Goal: Ask a question: Seek information or help from site administrators or community

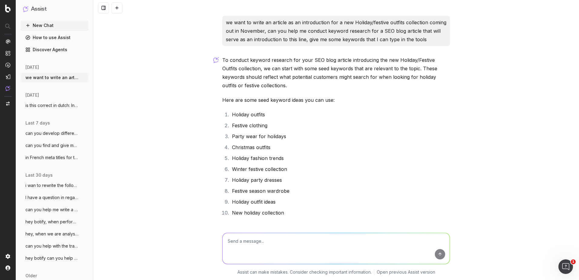
scroll to position [41, 0]
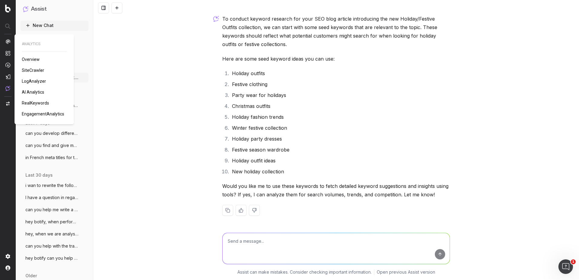
click at [38, 100] on link "RealKeywords" at bounding box center [37, 103] width 30 height 6
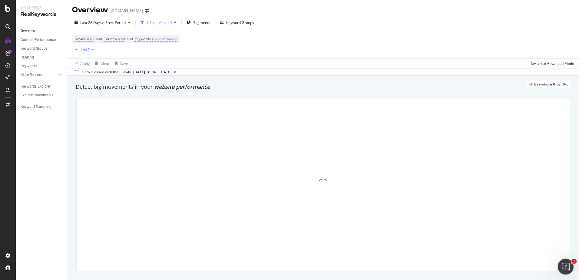
click at [563, 261] on icon "Open Intercom Messenger" at bounding box center [565, 266] width 10 height 10
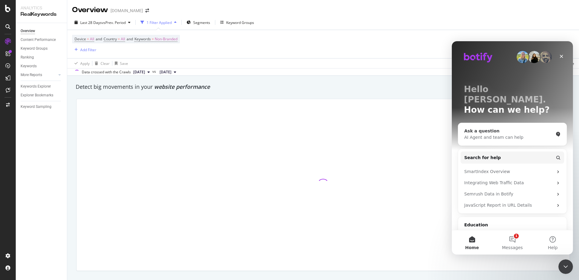
click at [488, 134] on div "AI Agent and team can help" at bounding box center [508, 137] width 89 height 6
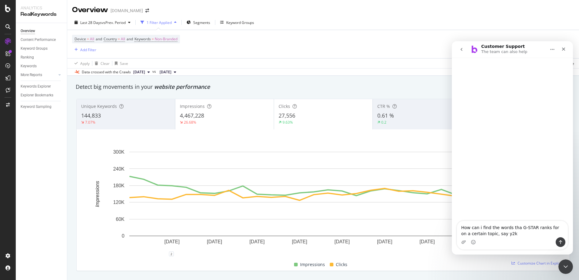
type textarea "How can i find the words that G-STAR ranks for on a certain topic, say y2k"
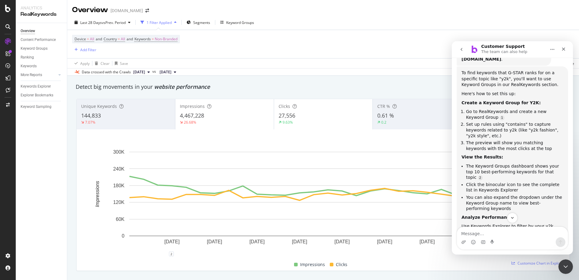
scroll to position [113, 0]
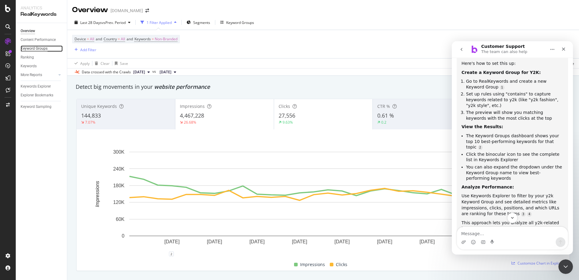
click at [37, 50] on div "Keyword Groups" at bounding box center [34, 48] width 27 height 6
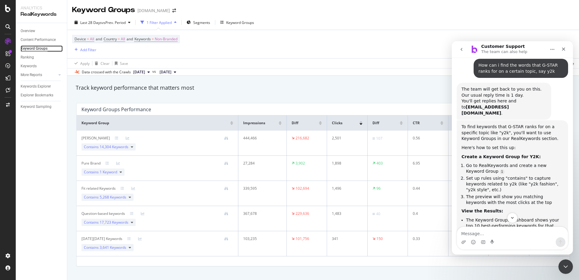
scroll to position [17, 0]
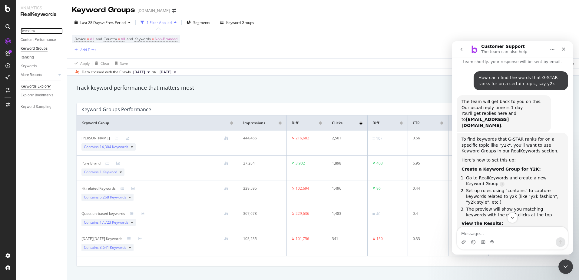
drag, startPoint x: 23, startPoint y: 30, endPoint x: 34, endPoint y: 85, distance: 55.5
click at [23, 30] on div "Overview" at bounding box center [28, 31] width 15 height 6
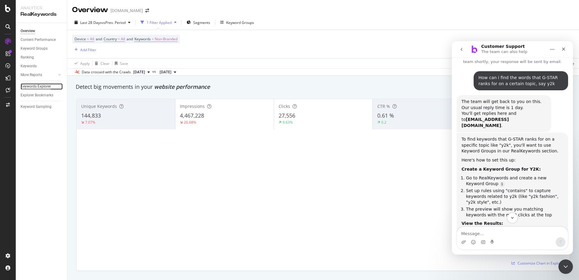
click at [34, 85] on div "Keywords Explorer" at bounding box center [36, 86] width 30 height 6
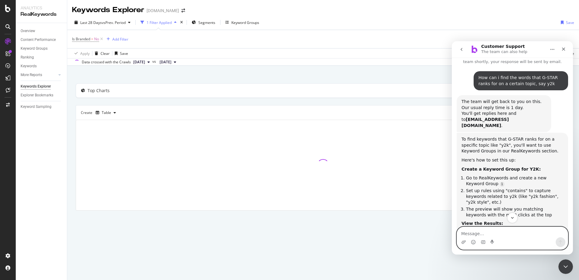
click at [513, 230] on textarea "Message…" at bounding box center [512, 232] width 111 height 10
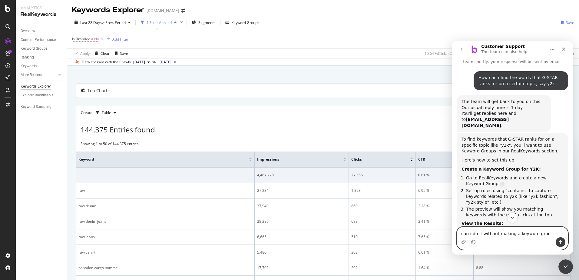
type textarea "can i do it without making a keyword group"
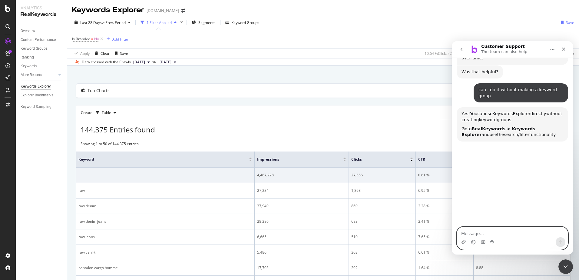
scroll to position [301, 0]
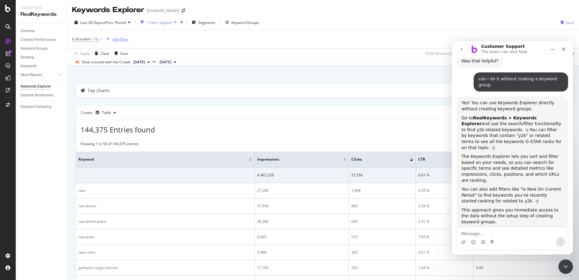
click at [124, 40] on div "Add Filter" at bounding box center [120, 39] width 16 height 5
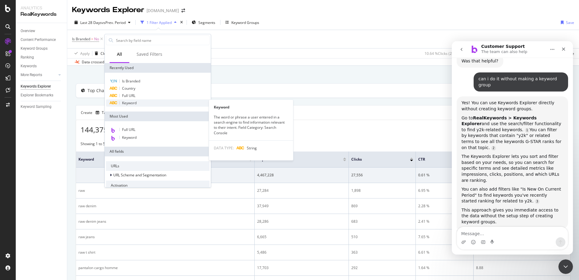
click at [140, 104] on div "Keyword" at bounding box center [158, 102] width 104 height 7
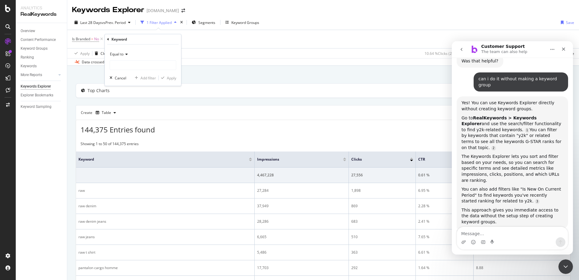
click at [125, 53] on icon at bounding box center [126, 54] width 4 height 4
click at [137, 116] on div "Contains" at bounding box center [143, 114] width 65 height 8
click at [136, 62] on input "text" at bounding box center [143, 65] width 66 height 10
type input "y2k"
click at [170, 78] on div "Apply" at bounding box center [171, 77] width 9 height 5
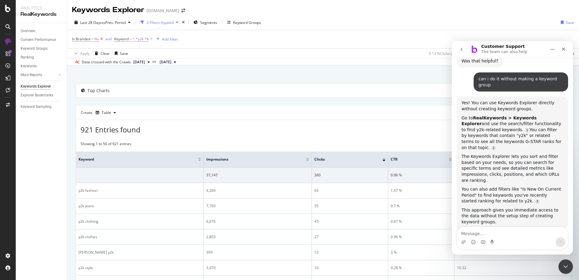
click at [103, 40] on icon at bounding box center [101, 39] width 5 height 6
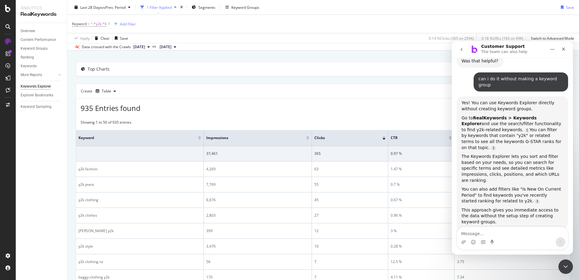
scroll to position [30, 0]
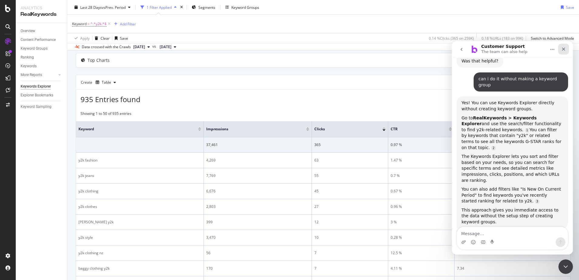
click at [562, 50] on icon "Close" at bounding box center [563, 49] width 5 height 5
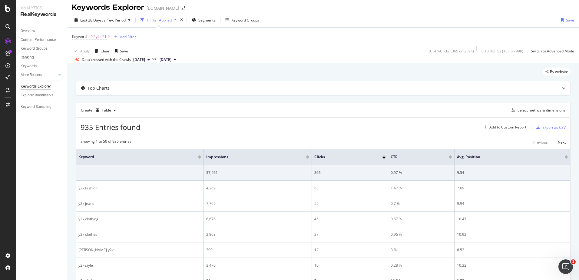
scroll to position [0, 0]
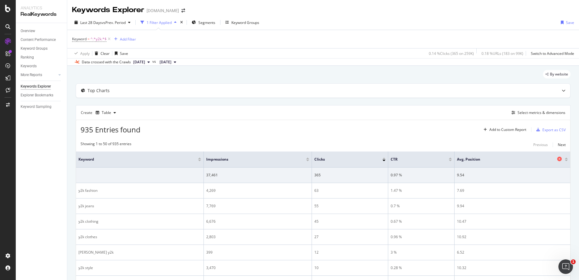
drag, startPoint x: 521, startPoint y: 161, endPoint x: 480, endPoint y: 157, distance: 41.3
click at [480, 157] on span "Avg. Position" at bounding box center [506, 159] width 99 height 5
click at [561, 262] on div "Open Intercom Messenger" at bounding box center [565, 266] width 20 height 20
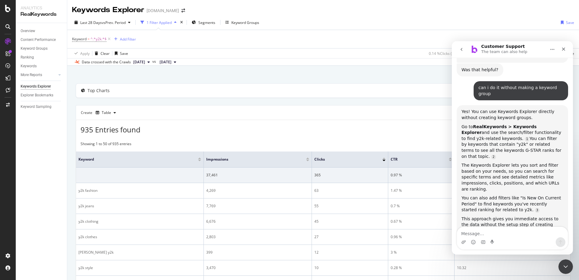
scroll to position [295, 0]
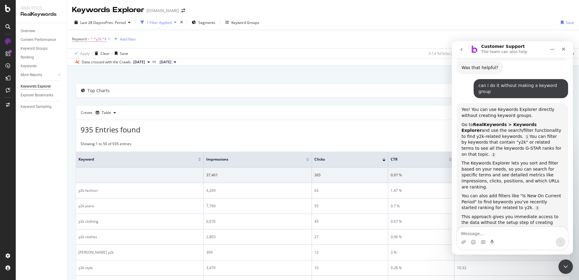
click at [492, 230] on textarea "Message…" at bounding box center [512, 232] width 111 height 10
type textarea "what does the average position indicate"
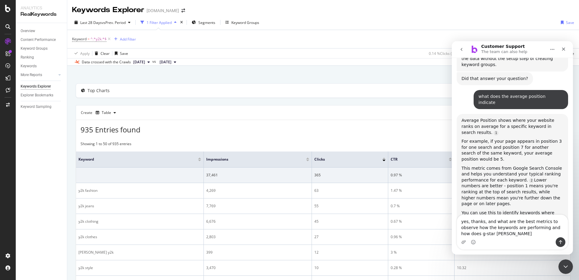
scroll to position [452, 0]
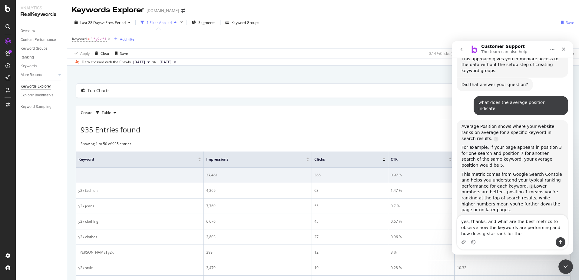
type textarea "yes, thanks, and what are the best metrics to observe how the keywords are perf…"
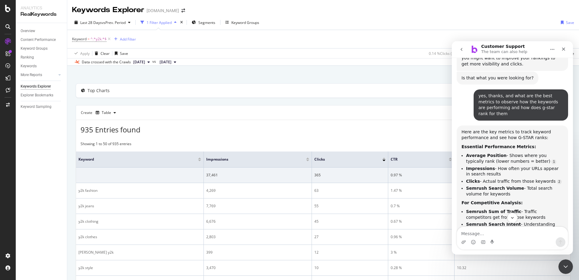
scroll to position [644, 0]
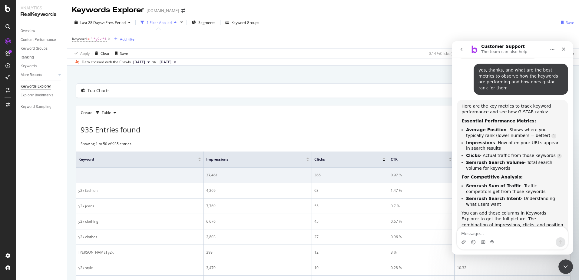
click at [496, 238] on div "Intercom messenger" at bounding box center [512, 242] width 111 height 10
click at [496, 233] on textarea "Message…" at bounding box center [512, 232] width 111 height 10
type textarea "yes"
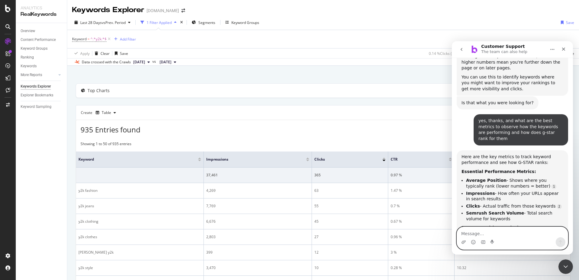
scroll to position [591, 0]
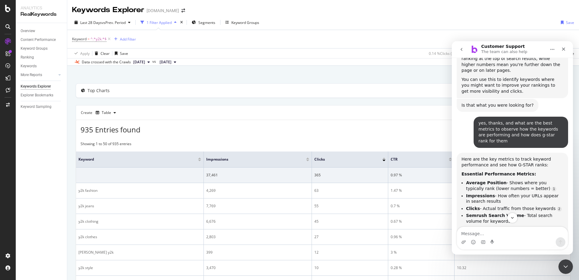
click at [369, 129] on div "935 Entries found Add to Custom Report Export as CSV" at bounding box center [323, 127] width 494 height 15
click at [463, 52] on button "go back" at bounding box center [462, 50] width 12 height 12
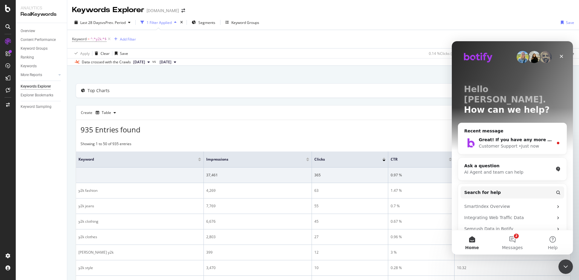
scroll to position [0, 0]
click at [561, 56] on icon "Close" at bounding box center [561, 56] width 5 height 5
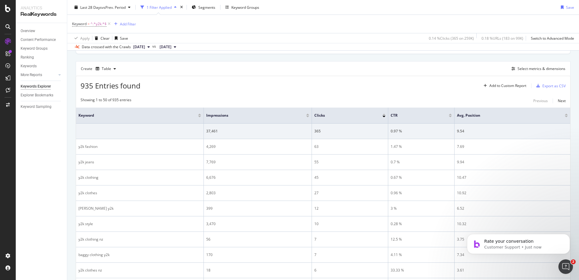
scroll to position [30, 0]
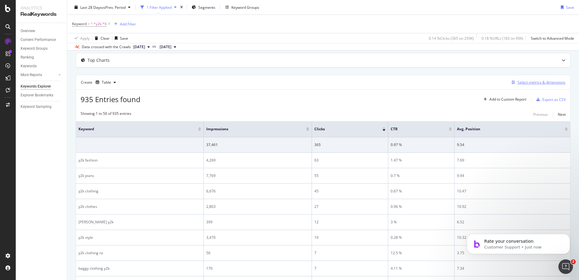
click at [551, 79] on div "Select metrics & dimensions" at bounding box center [537, 82] width 56 height 7
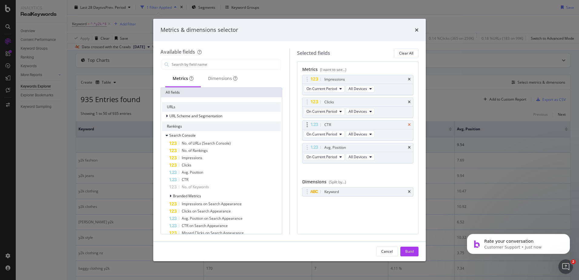
click at [408, 123] on icon "times" at bounding box center [409, 125] width 3 height 4
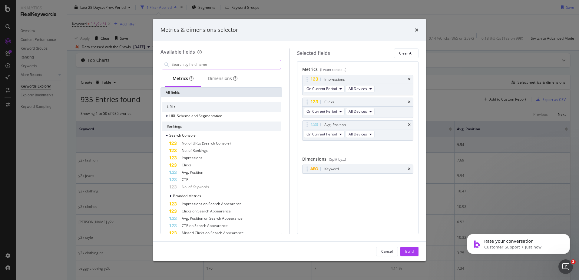
click at [202, 61] on input "modal" at bounding box center [226, 64] width 110 height 9
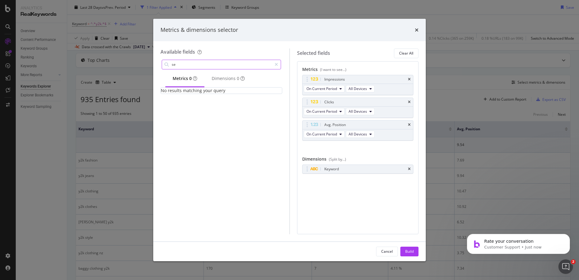
type input "s"
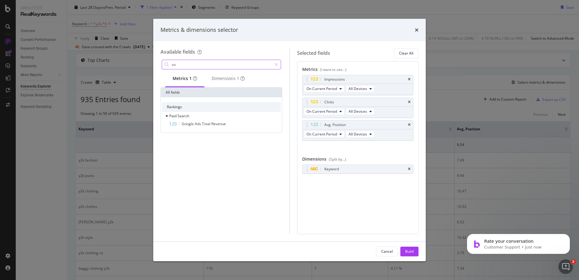
type input "s"
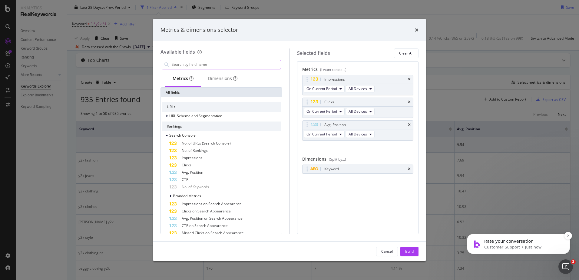
click at [516, 241] on span "Rate your conversation" at bounding box center [508, 241] width 49 height 5
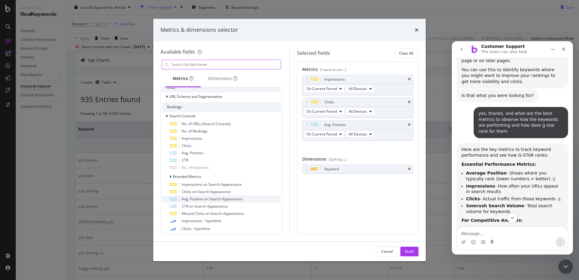
scroll to position [6, 0]
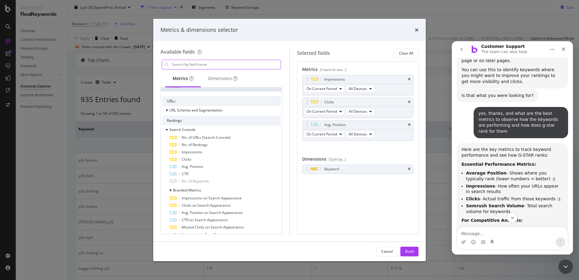
click at [470, 232] on textarea "Message…" at bounding box center [512, 232] width 111 height 10
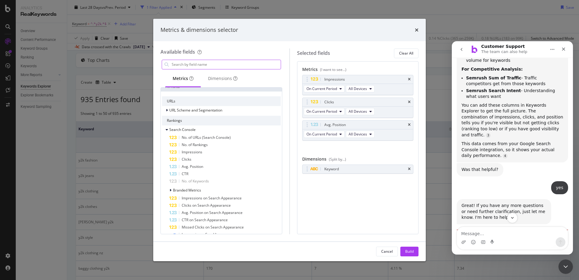
scroll to position [752, 0]
click at [488, 230] on textarea "Message…" at bounding box center [512, 232] width 111 height 10
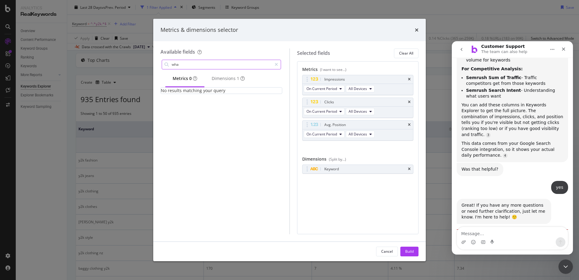
scroll to position [0, 0]
type input "wha"
click at [275, 65] on icon "modal" at bounding box center [276, 64] width 3 height 4
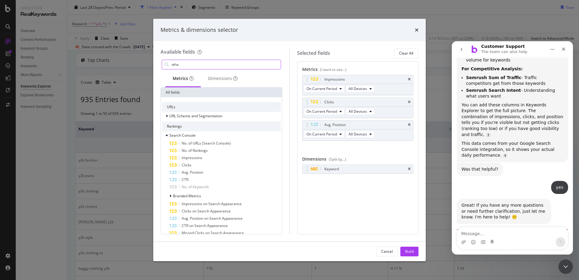
click at [488, 236] on textarea "Message…" at bounding box center [512, 232] width 111 height 10
click at [416, 31] on icon "times" at bounding box center [417, 30] width 4 height 5
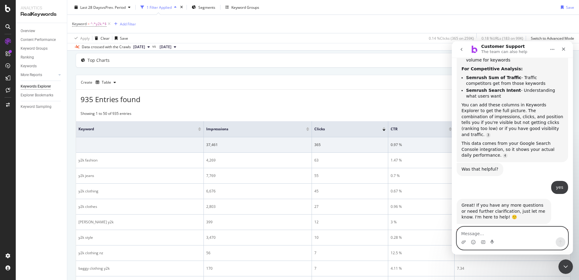
click at [472, 233] on textarea "Message…" at bounding box center [512, 232] width 111 height 10
type textarea "what does the average position o"
click at [565, 49] on icon "Close" at bounding box center [563, 49] width 5 height 5
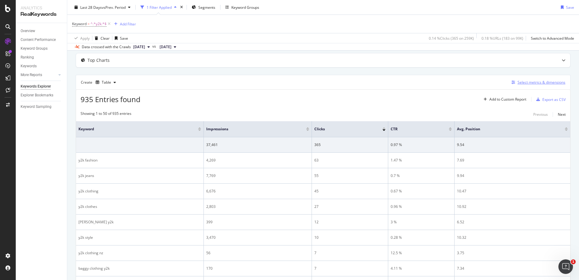
click at [540, 79] on div "Select metrics & dimensions" at bounding box center [537, 82] width 56 height 7
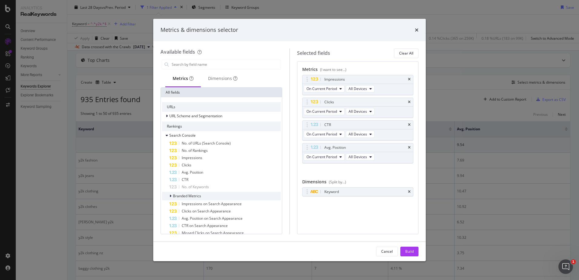
drag, startPoint x: 185, startPoint y: 170, endPoint x: 220, endPoint y: 192, distance: 40.6
click at [221, 203] on span "Impressions on Search Appearance" at bounding box center [212, 203] width 60 height 5
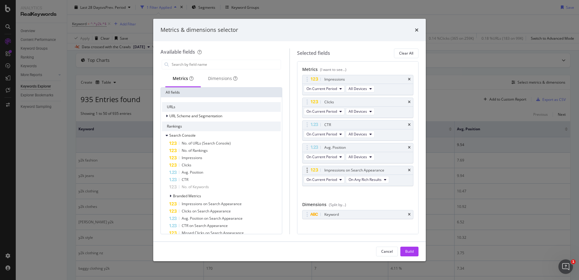
click at [402, 169] on div "Impressions on Search Appearance" at bounding box center [365, 170] width 84 height 6
click at [408, 171] on icon "times" at bounding box center [409, 170] width 3 height 4
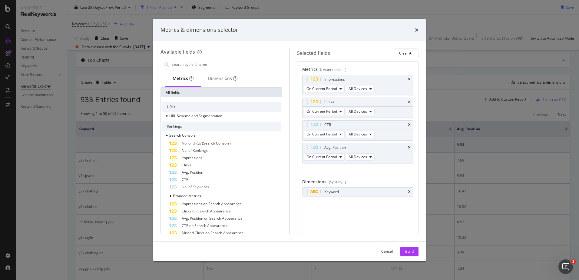
click at [27, 160] on div "Metrics & dimensions selector Available fields Metrics Dimensions All fields UR…" at bounding box center [289, 140] width 579 height 280
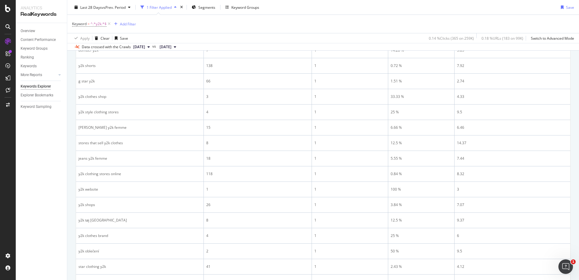
scroll to position [666, 0]
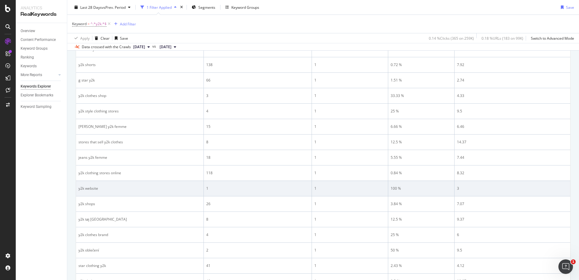
click at [485, 187] on div "3" at bounding box center [512, 188] width 111 height 5
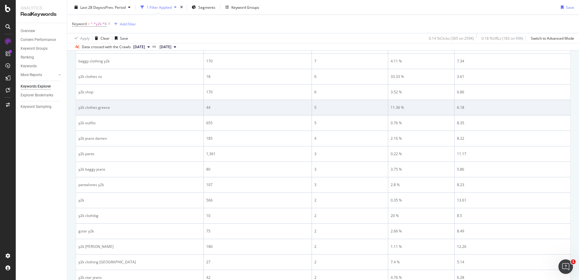
scroll to position [212, 0]
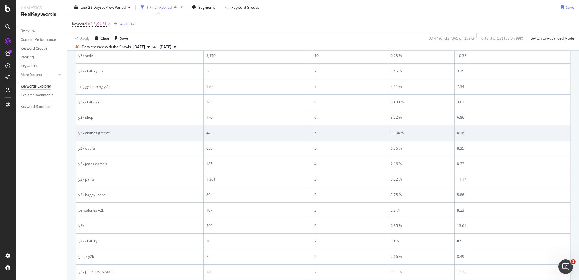
click at [145, 188] on td "y2k baggy jeans" at bounding box center [140, 194] width 128 height 15
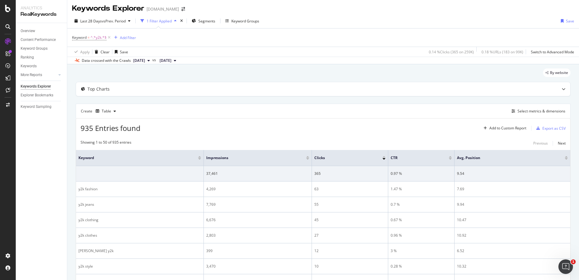
scroll to position [0, 0]
click at [568, 258] on div "Open Intercom Messenger" at bounding box center [565, 265] width 15 height 15
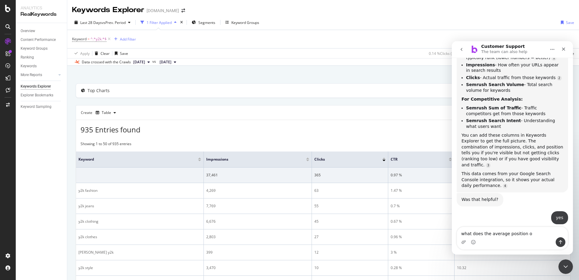
scroll to position [742, 0]
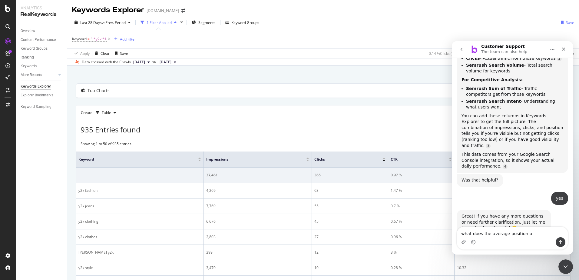
drag, startPoint x: 528, startPoint y: 235, endPoint x: 445, endPoint y: 237, distance: 83.0
click at [452, 237] on html "Customer Support The team can also help We're here to help. Ask us anything and…" at bounding box center [512, 147] width 121 height 213
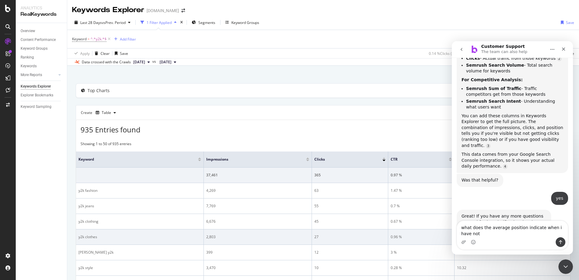
scroll to position [748, 0]
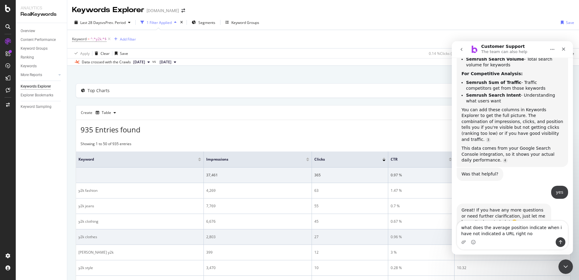
type textarea "what does the average position indicate when i have not indicated a URL right n…"
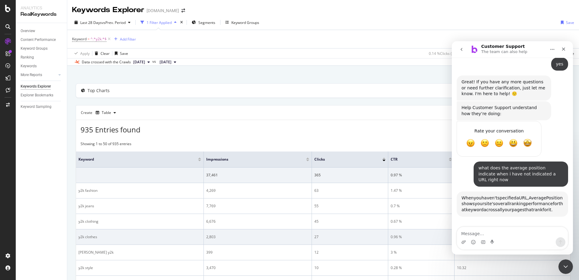
scroll to position [905, 0]
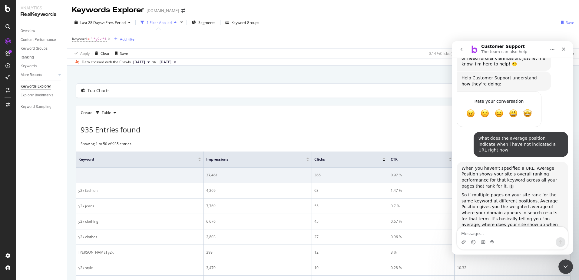
click at [368, 133] on div "935 Entries found Add to Custom Report Export as CSV" at bounding box center [323, 127] width 494 height 15
click at [563, 48] on icon "Close" at bounding box center [563, 49] width 3 height 3
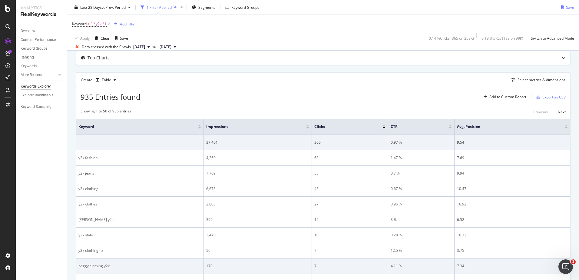
scroll to position [0, 0]
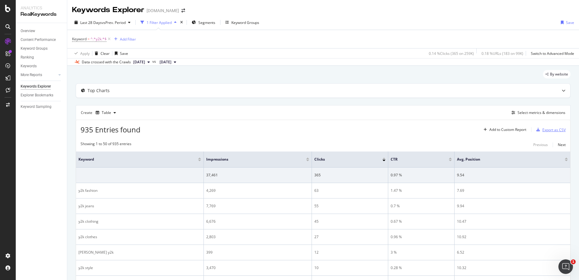
click at [558, 133] on div "Export as CSV" at bounding box center [550, 129] width 32 height 9
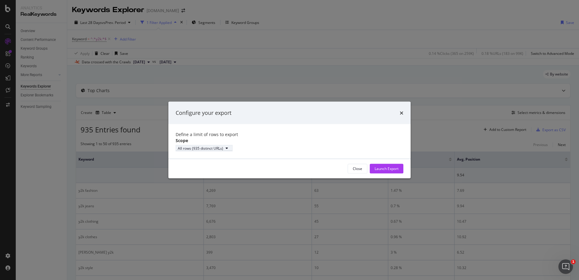
click at [221, 151] on div "All rows (935 distinct URLs)" at bounding box center [200, 147] width 45 height 5
click at [388, 171] on div "Launch Export" at bounding box center [387, 168] width 24 height 5
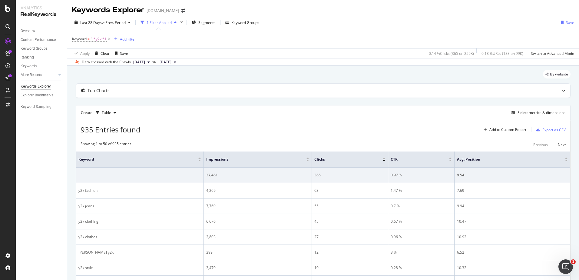
click at [417, 19] on div "Last 28 Days vs Prev. Period 1 Filter Applied Segments Keyword Groups Save" at bounding box center [323, 24] width 512 height 12
click at [566, 267] on icon "Open Intercom Messenger" at bounding box center [565, 266] width 10 height 10
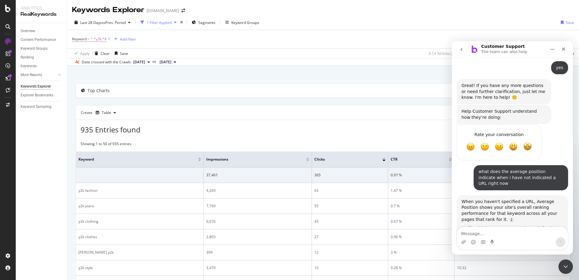
scroll to position [885, 0]
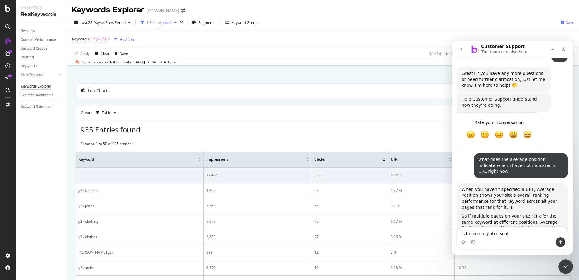
type textarea "is this on a global scale"
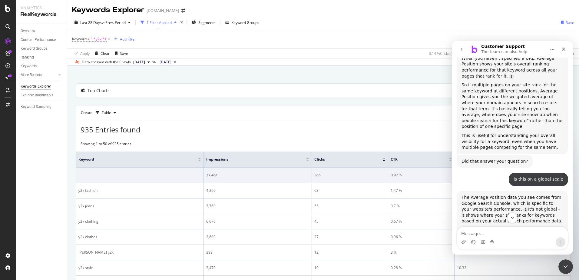
scroll to position [1048, 0]
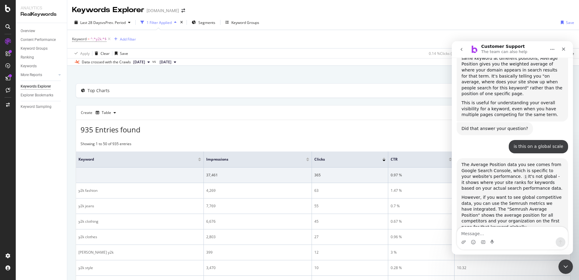
click at [49, 141] on div "Overview Content Performance Keyword Groups Ranking Keywords More Reports Count…" at bounding box center [41, 151] width 51 height 257
click at [562, 49] on icon "Close" at bounding box center [563, 49] width 5 height 5
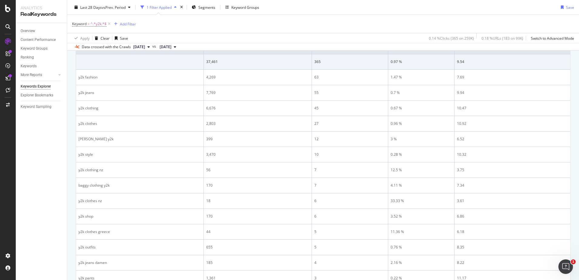
scroll to position [61, 0]
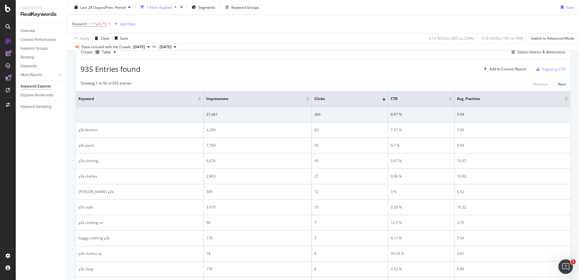
click at [565, 100] on div at bounding box center [566, 100] width 3 height 2
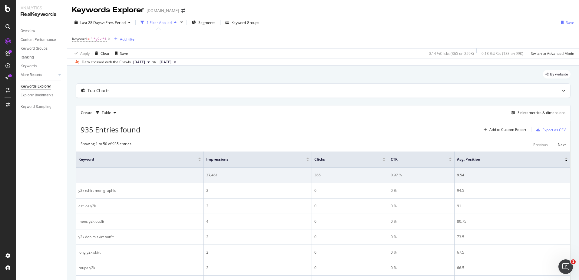
click at [565, 158] on div at bounding box center [566, 158] width 3 height 2
click at [383, 161] on div "Clicks" at bounding box center [349, 159] width 71 height 6
click at [383, 160] on div at bounding box center [383, 161] width 3 height 2
